Goal: Transaction & Acquisition: Subscribe to service/newsletter

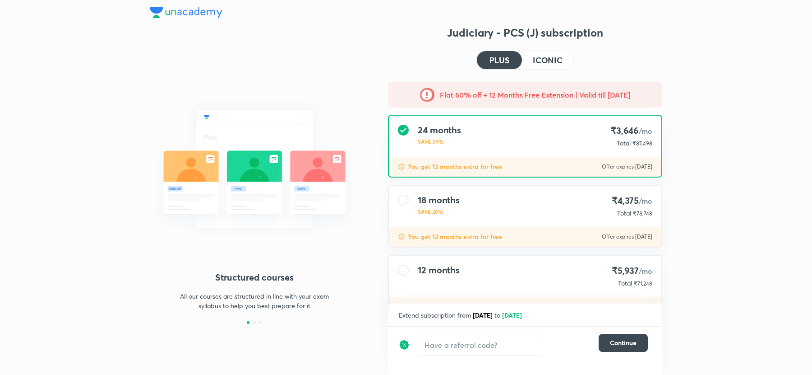
click at [506, 342] on input "text" at bounding box center [479, 344] width 125 height 21
type input "unlock"
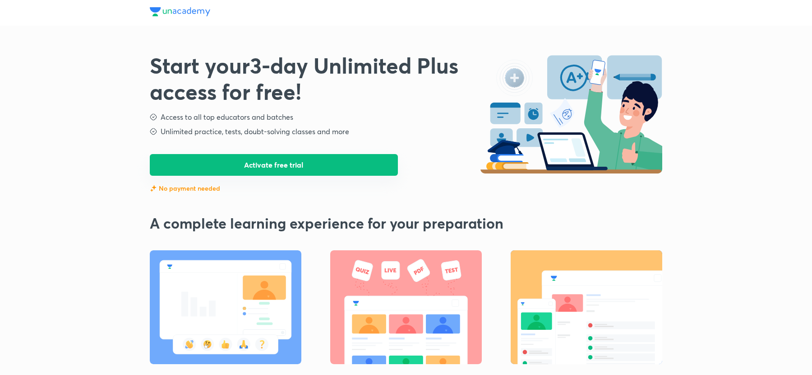
click at [364, 163] on button "Activate free trial" at bounding box center [274, 165] width 248 height 22
